Goal: Task Accomplishment & Management: Complete application form

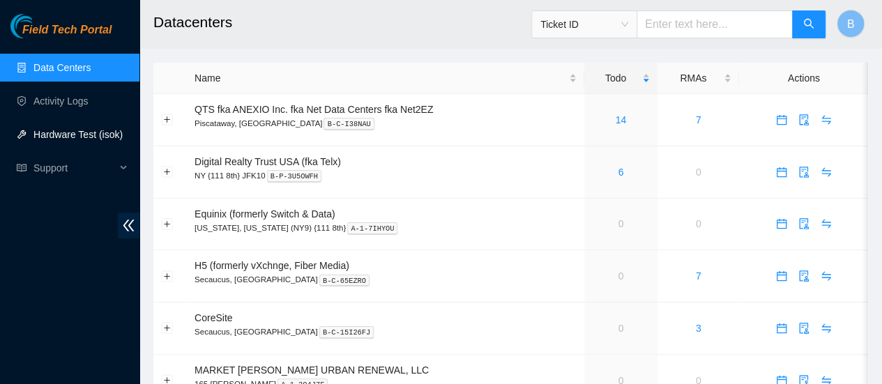
click at [73, 133] on link "Hardware Test (isok)" at bounding box center [77, 134] width 89 height 11
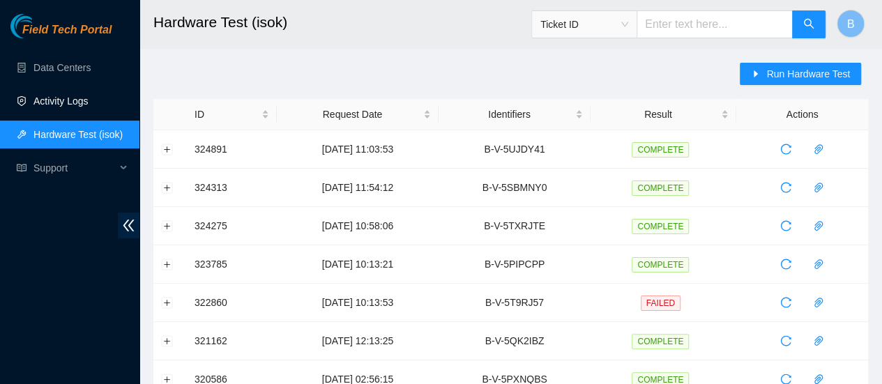
click at [47, 107] on link "Activity Logs" at bounding box center [60, 101] width 55 height 11
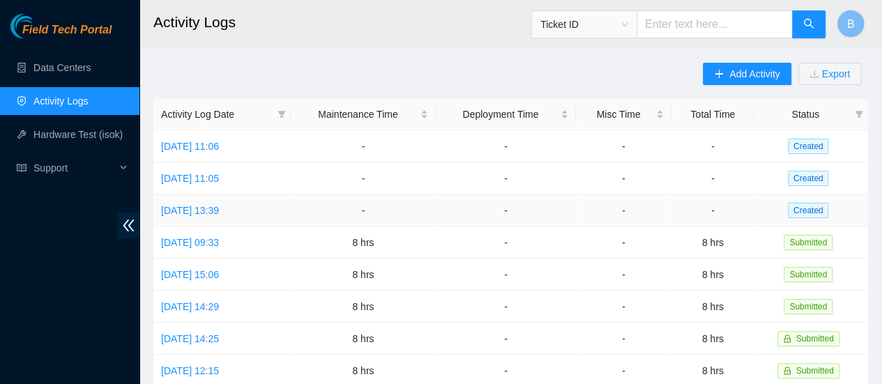
click at [264, 199] on td "[DATE] 13:39" at bounding box center [221, 211] width 137 height 32
click at [219, 205] on link "[DATE] 13:39" at bounding box center [190, 210] width 58 height 11
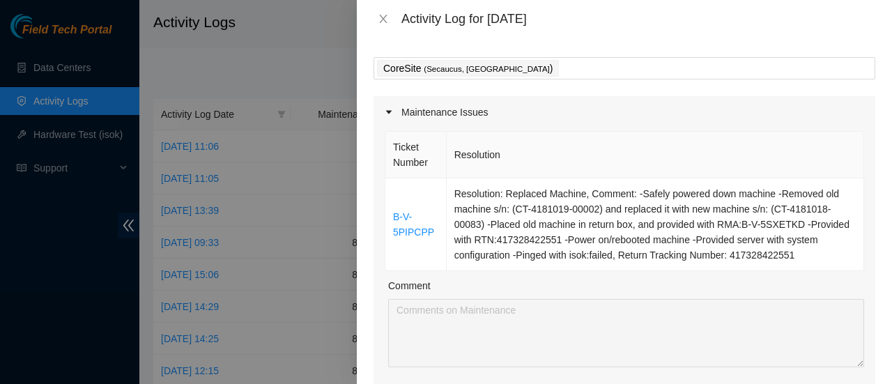
scroll to position [63, 0]
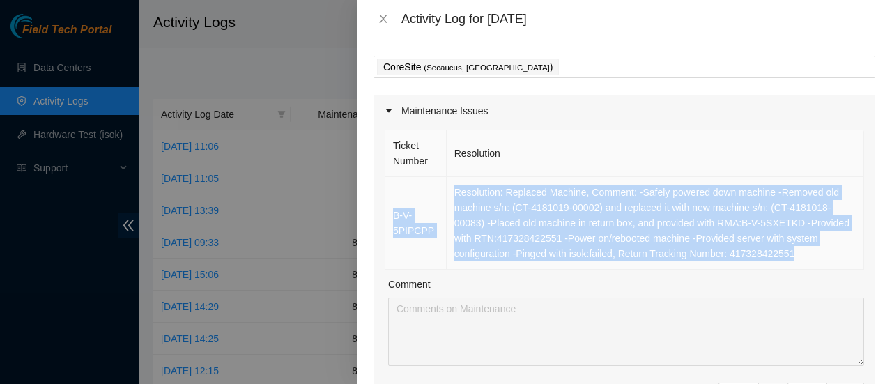
drag, startPoint x: 802, startPoint y: 252, endPoint x: 395, endPoint y: 199, distance: 410.6
click at [395, 199] on tr "B-V-5PIPCPP Resolution: Replaced Machine, Comment: -Safely powered down machine…" at bounding box center [625, 223] width 479 height 93
copy tr "B-V-5PIPCPP Resolution: Replaced Machine, Comment: -Safely powered down machine…"
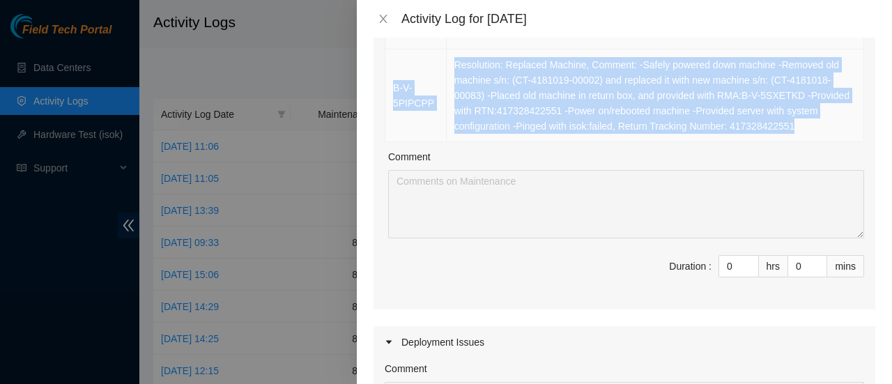
scroll to position [194, 0]
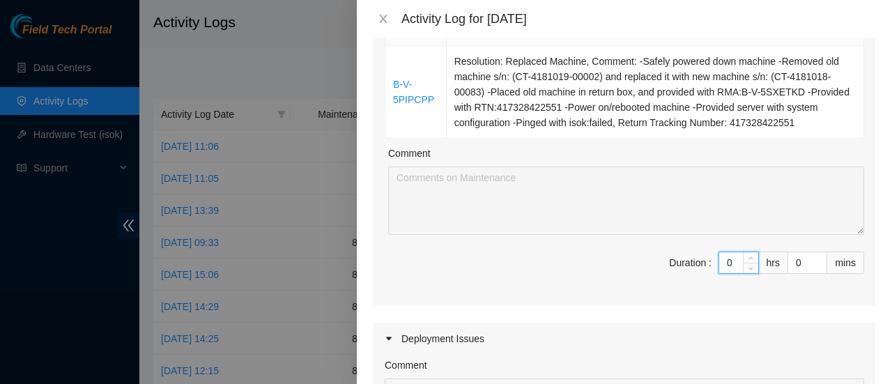
click at [723, 259] on input "0" at bounding box center [739, 262] width 39 height 21
type input "8"
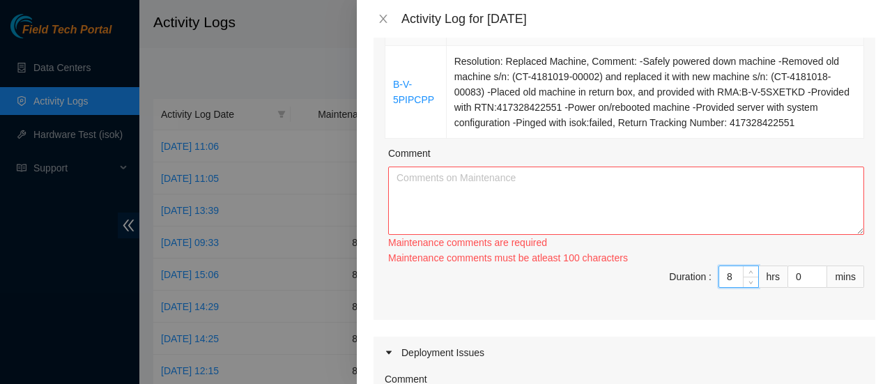
type input "8"
click at [635, 205] on textarea "Comment" at bounding box center [626, 201] width 476 height 68
paste textarea "B-V-5PIPCPP Resolution: Replaced Machine, Comment: -Safely powered down machine…"
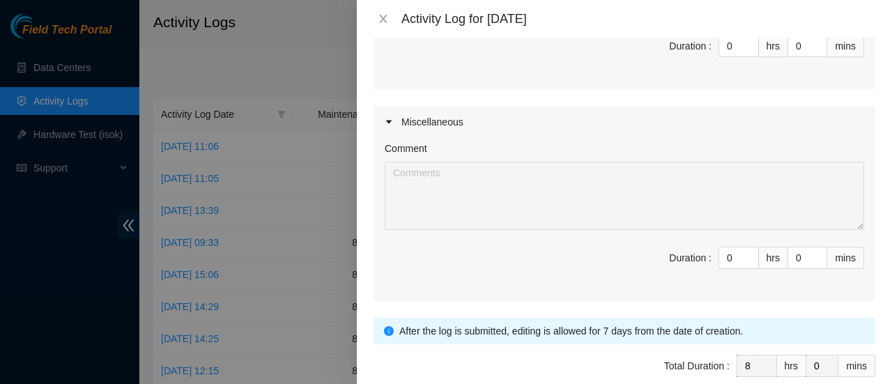
scroll to position [688, 0]
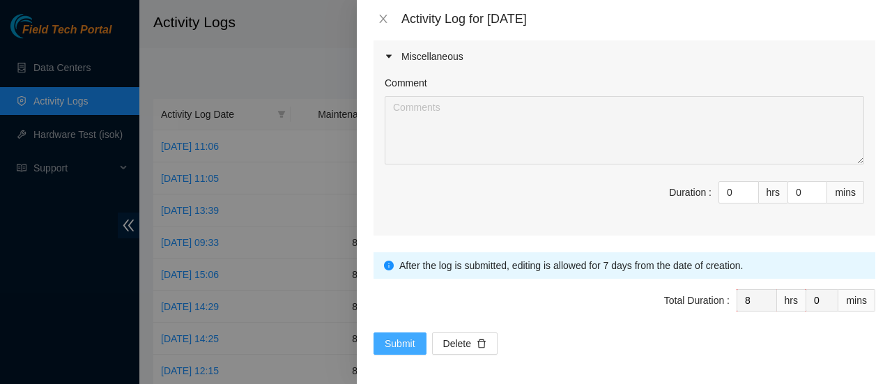
type textarea "B-V-5PIPCPP Resolution: Replaced Machine, Comment: -Safely powered down machine…"
click at [389, 341] on span "Submit" at bounding box center [400, 343] width 31 height 15
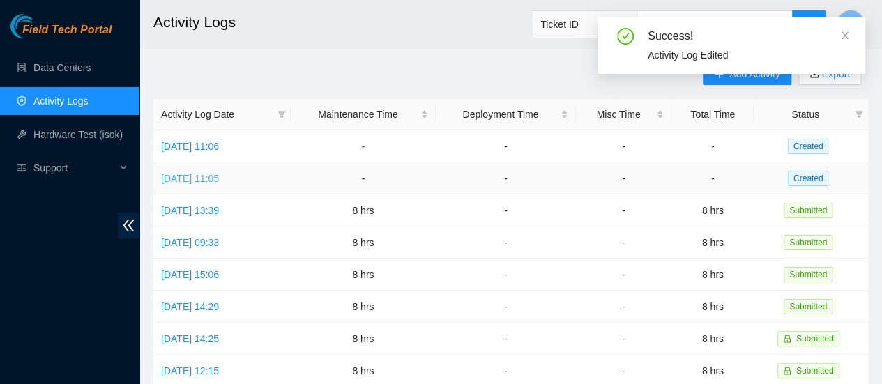
click at [206, 175] on link "[DATE] 11:05" at bounding box center [190, 178] width 58 height 11
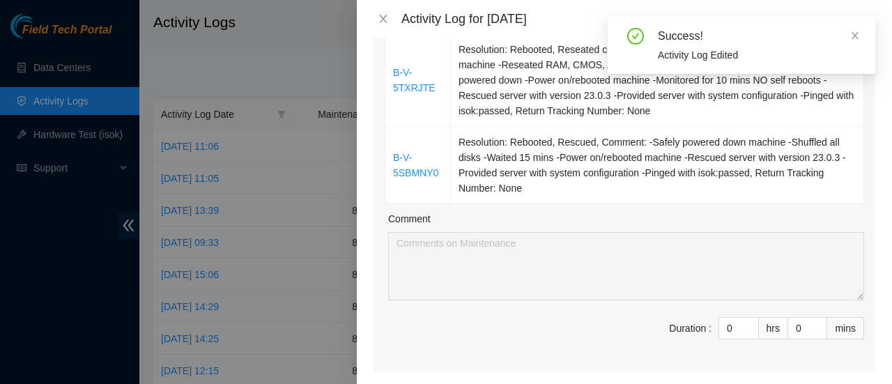
scroll to position [208, 0]
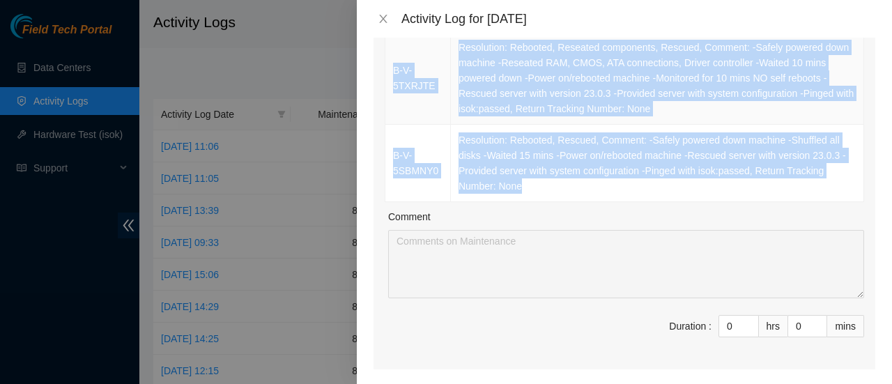
drag, startPoint x: 553, startPoint y: 185, endPoint x: 390, endPoint y: 70, distance: 198.7
click at [390, 70] on tbody "B-V-5TXRJTE Resolution: Rebooted, Reseated components, Rescued, Comment: -Safel…" at bounding box center [625, 117] width 479 height 170
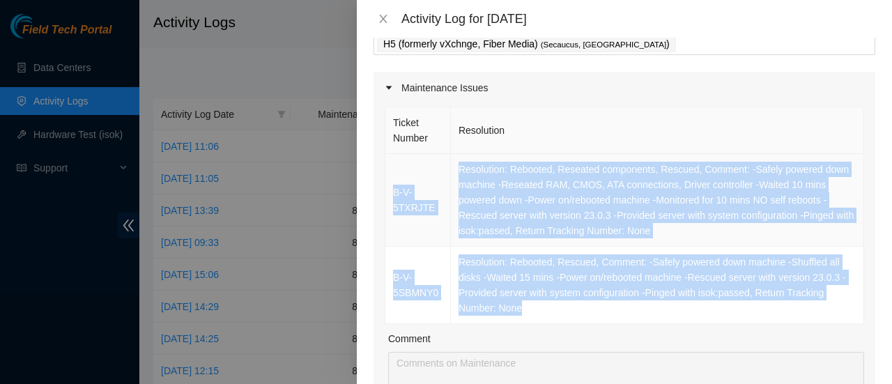
scroll to position [85, 0]
copy tbody "B-V-5TXRJTE Resolution: Rebooted, Reseated components, Rescued, Comment: -Safel…"
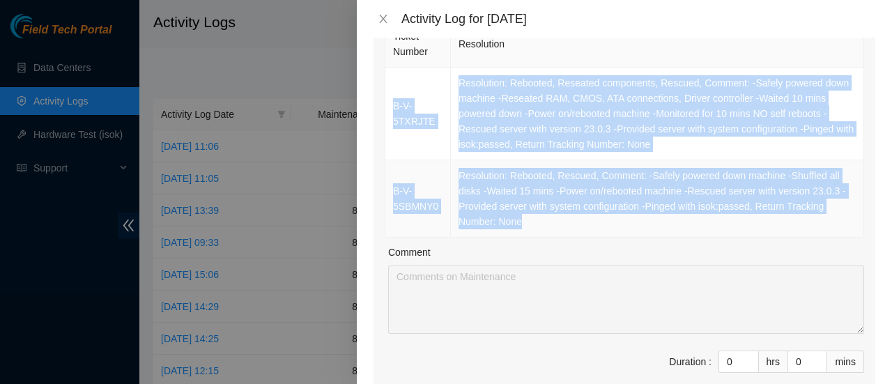
scroll to position [289, 0]
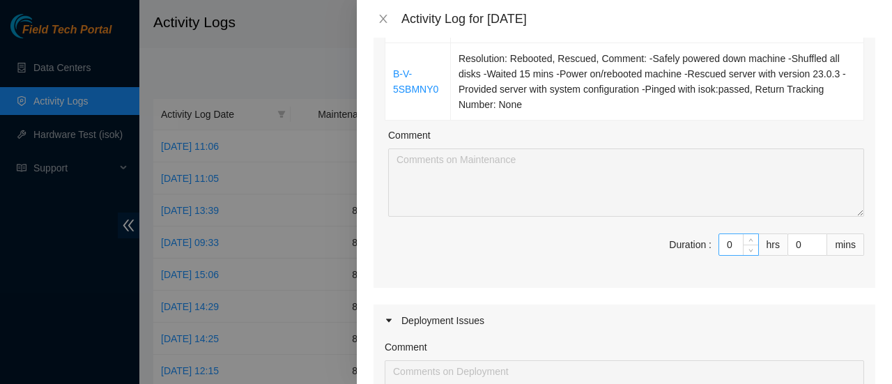
click at [727, 241] on input "0" at bounding box center [739, 244] width 39 height 21
type input "8"
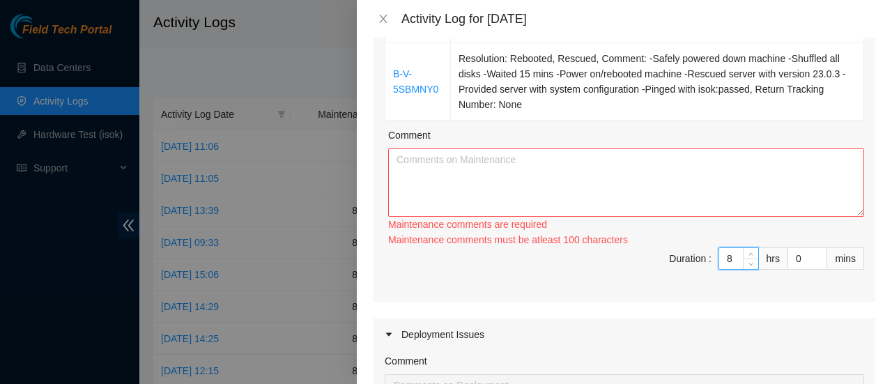
type input "8"
click at [524, 160] on textarea "Comment" at bounding box center [626, 183] width 476 height 68
paste textarea "B-V-5TXRJTE Resolution: Rebooted, Reseated components, Rescued, Comment: -Safel…"
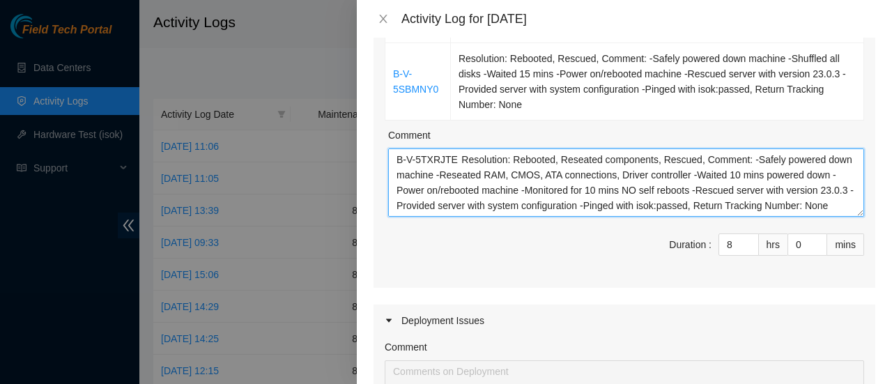
scroll to position [766, 0]
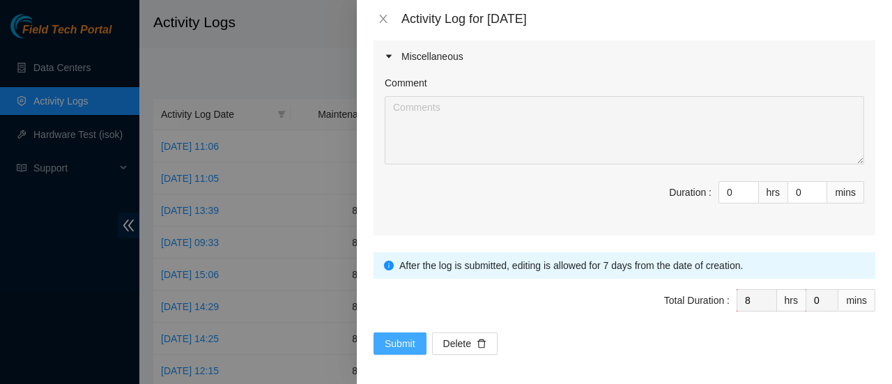
type textarea "B-V-5TXRJTE Resolution: Rebooted, Reseated components, Rescued, Comment: -Safel…"
click at [403, 344] on span "Submit" at bounding box center [400, 343] width 31 height 15
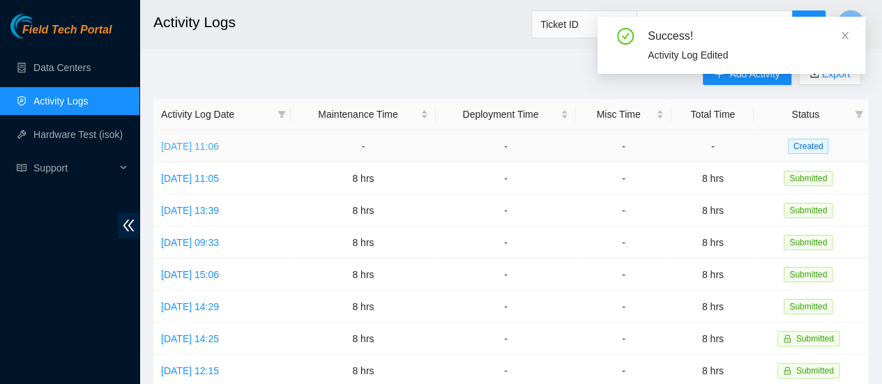
click at [219, 149] on link "[DATE] 11:06" at bounding box center [190, 146] width 58 height 11
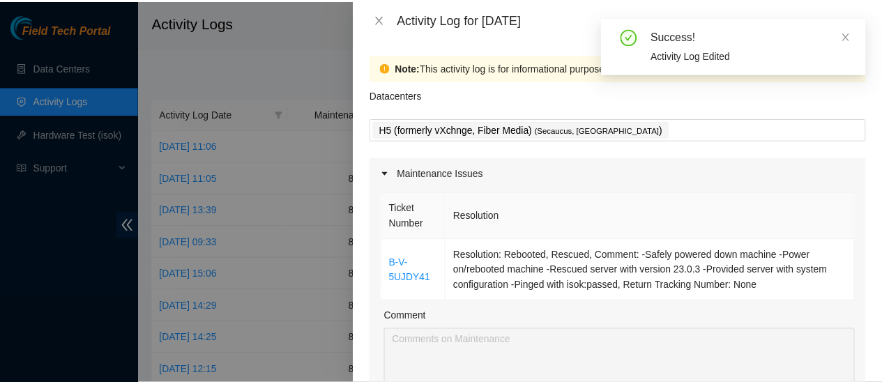
scroll to position [60, 0]
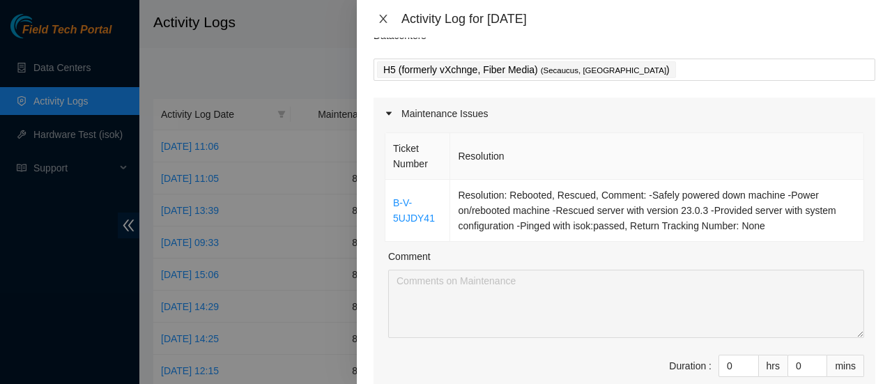
click at [387, 22] on icon "close" at bounding box center [383, 18] width 11 height 11
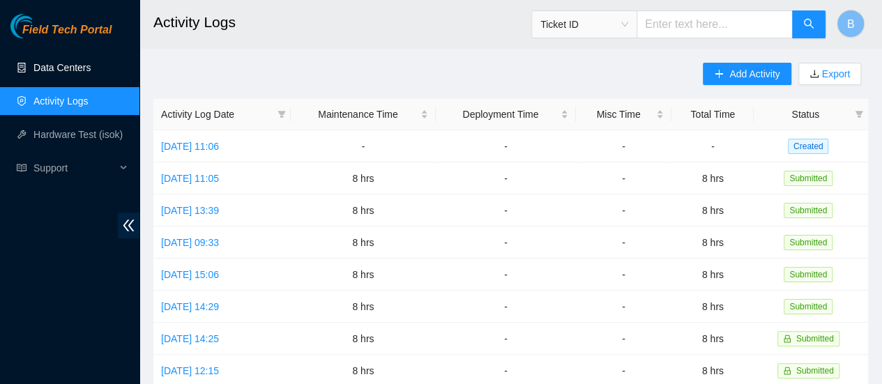
click at [50, 68] on link "Data Centers" at bounding box center [61, 67] width 57 height 11
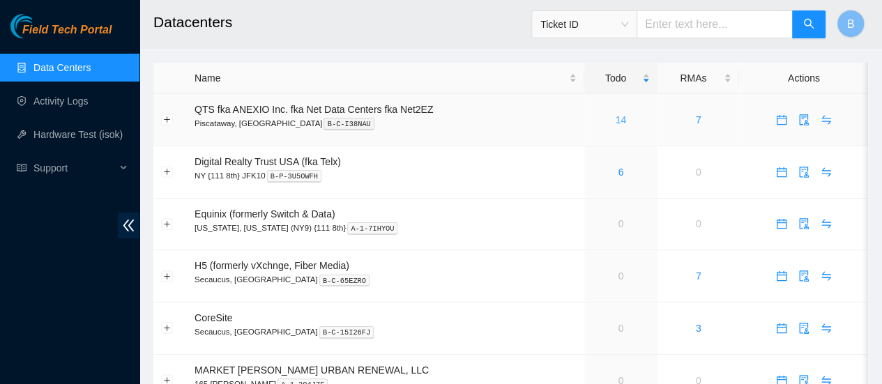
click at [624, 125] on link "14" at bounding box center [621, 119] width 11 height 11
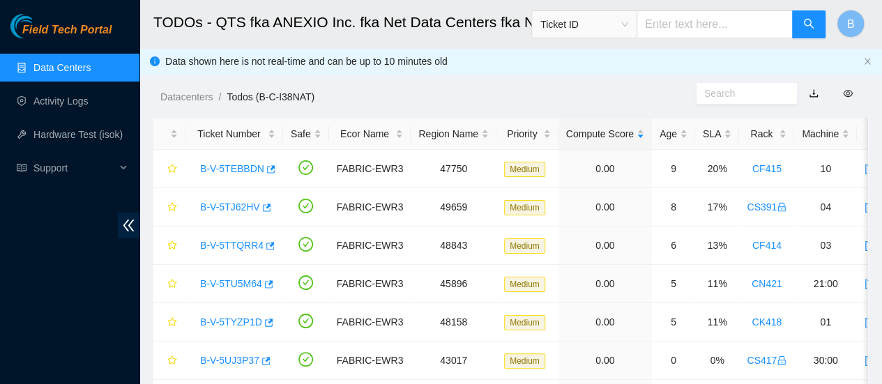
click at [63, 66] on link "Data Centers" at bounding box center [61, 67] width 57 height 11
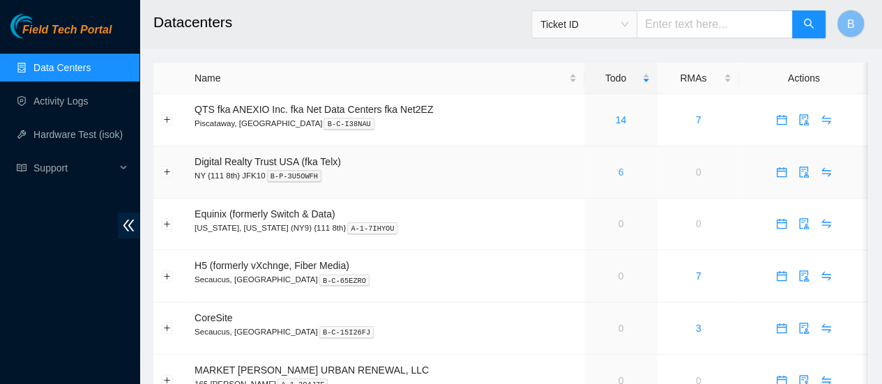
click at [618, 175] on link "6" at bounding box center [621, 172] width 6 height 11
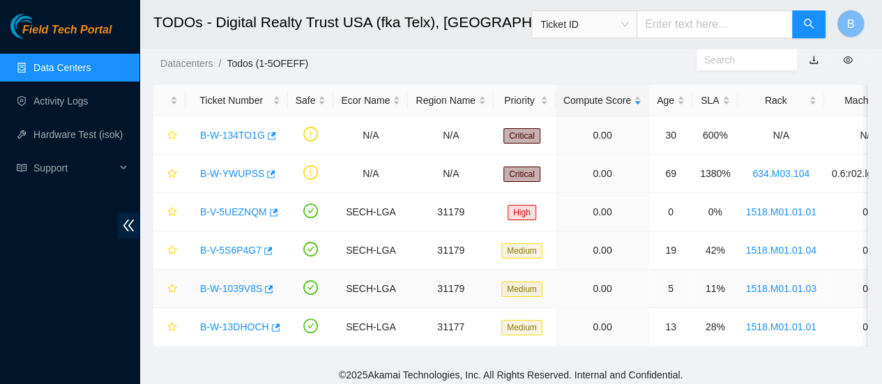
scroll to position [34, 0]
click at [53, 73] on link "Data Centers" at bounding box center [61, 67] width 57 height 11
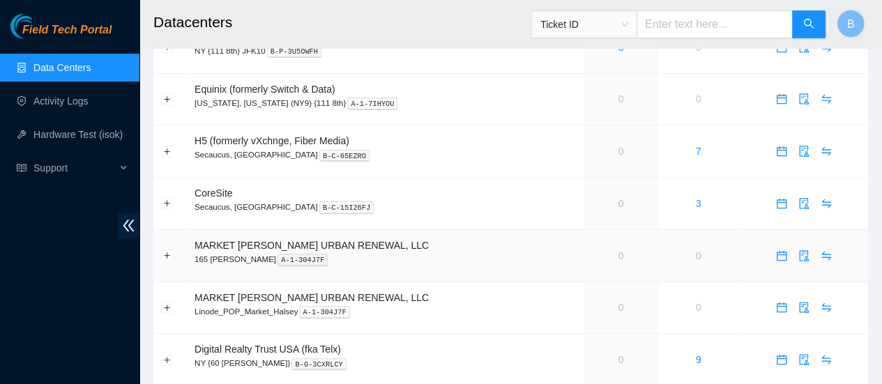
scroll to position [224, 0]
